Goal: Navigation & Orientation: Find specific page/section

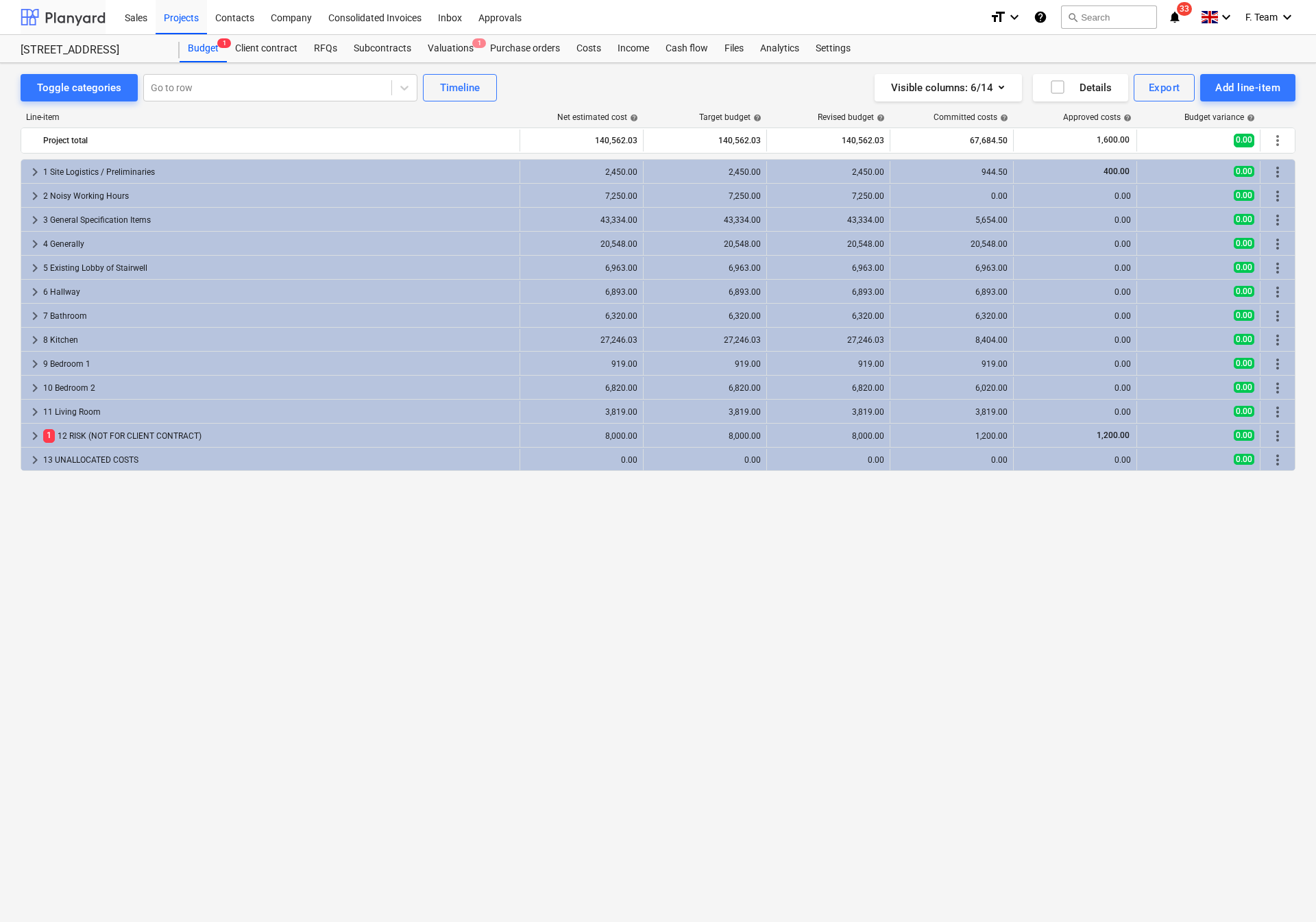
click at [54, 11] on div at bounding box center [62, 17] width 85 height 34
